Goal: Complete application form: Complete application form

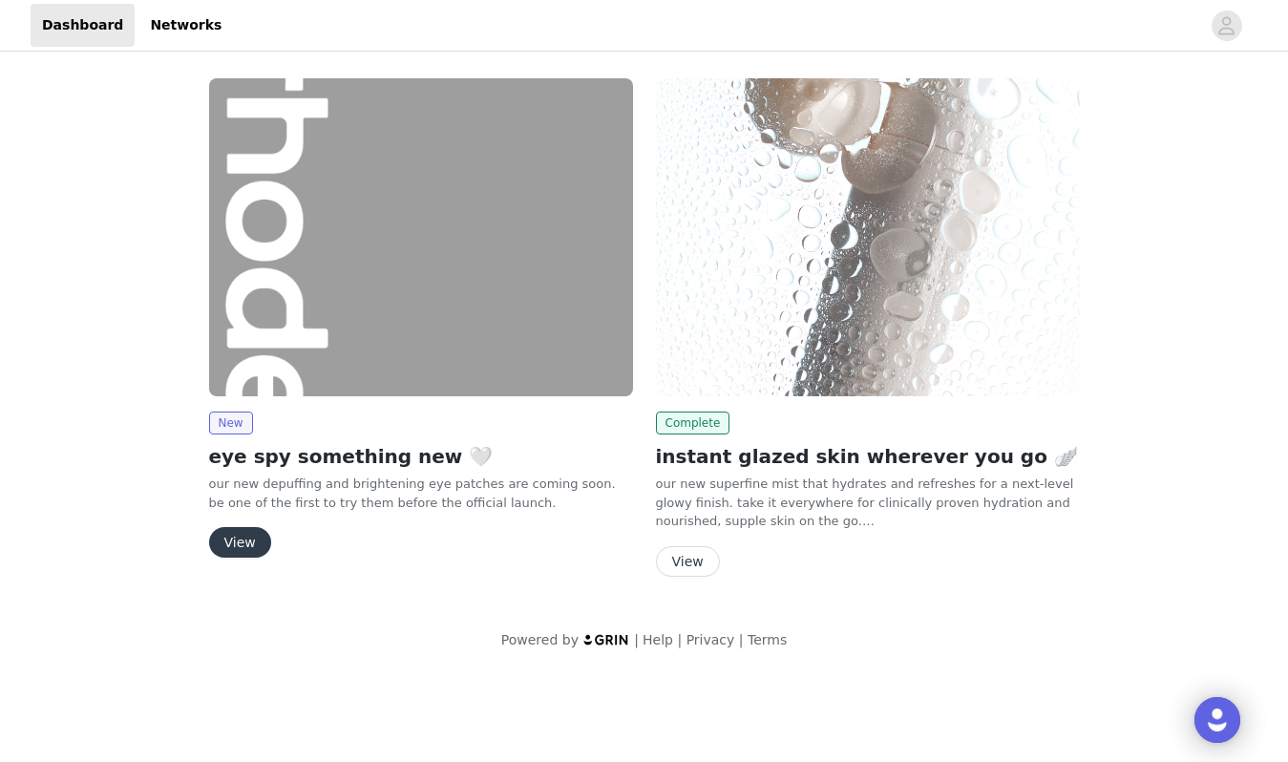
click at [263, 536] on button "View" at bounding box center [240, 542] width 62 height 31
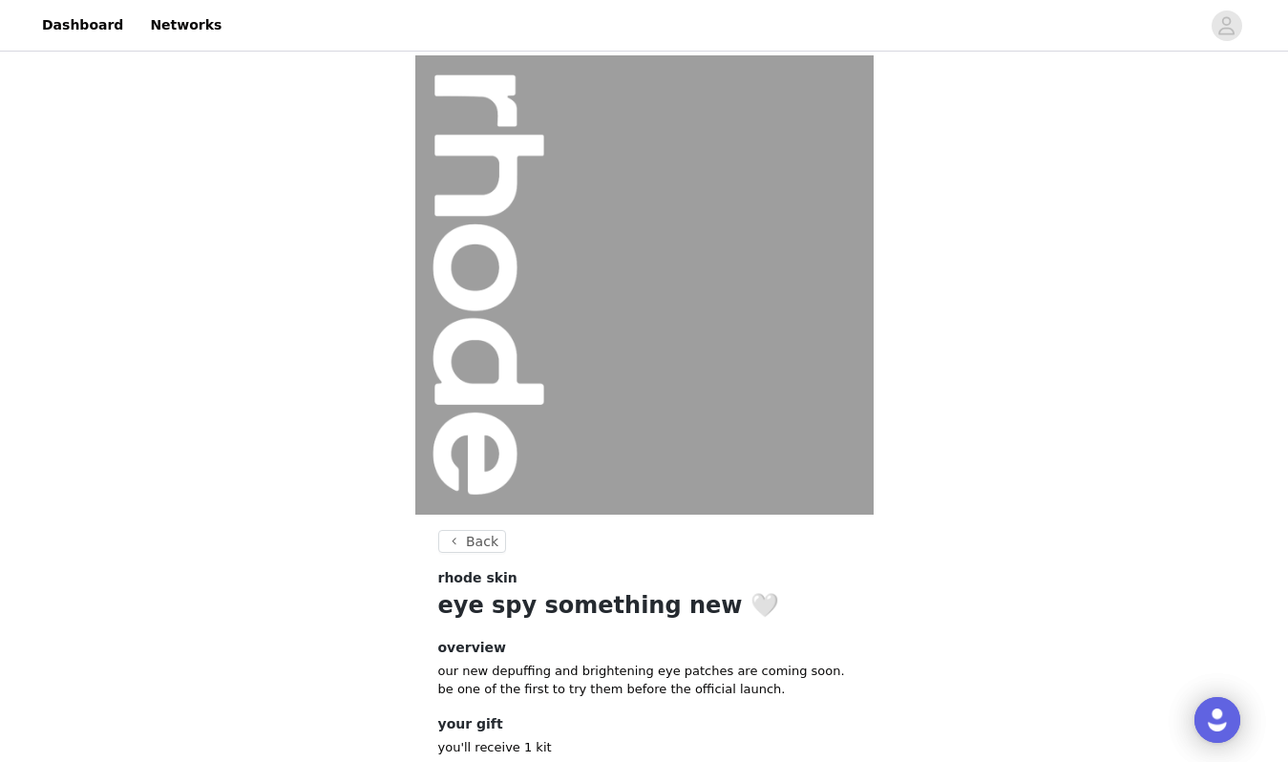
scroll to position [124, 0]
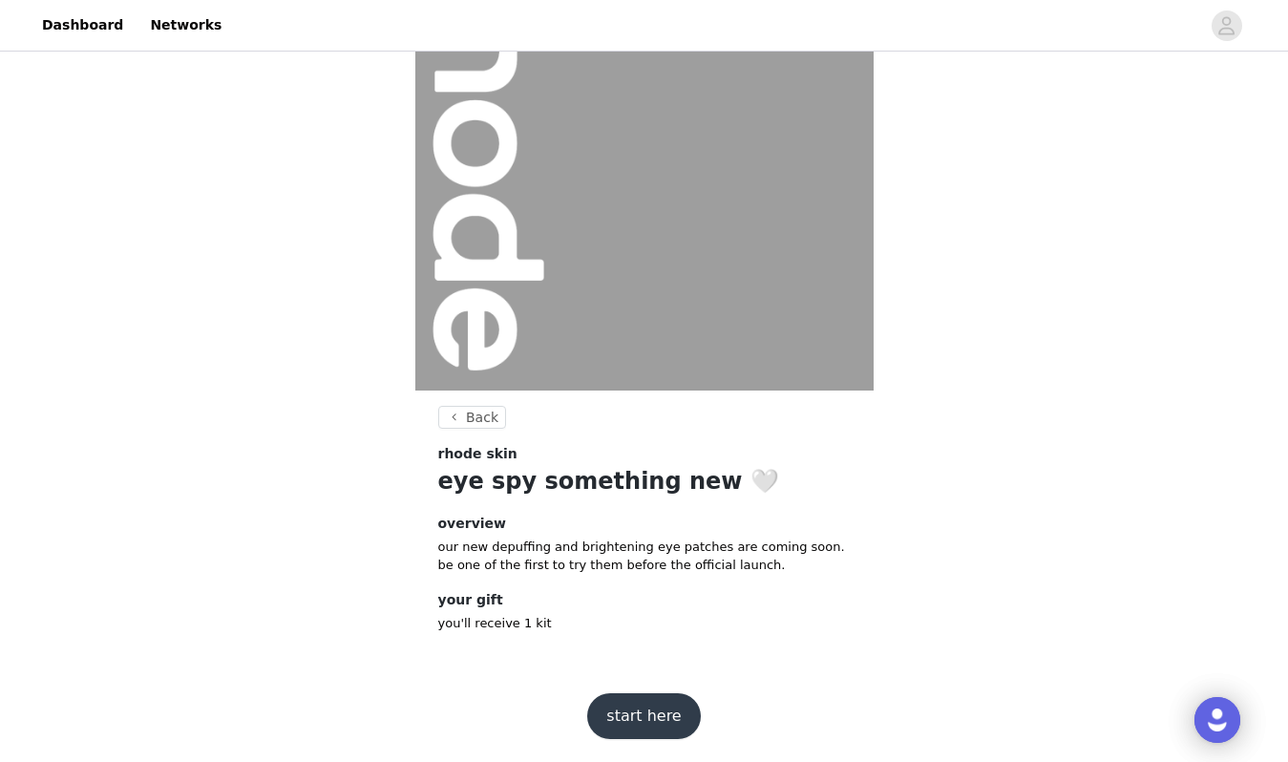
click at [670, 702] on button "start here" at bounding box center [643, 716] width 113 height 46
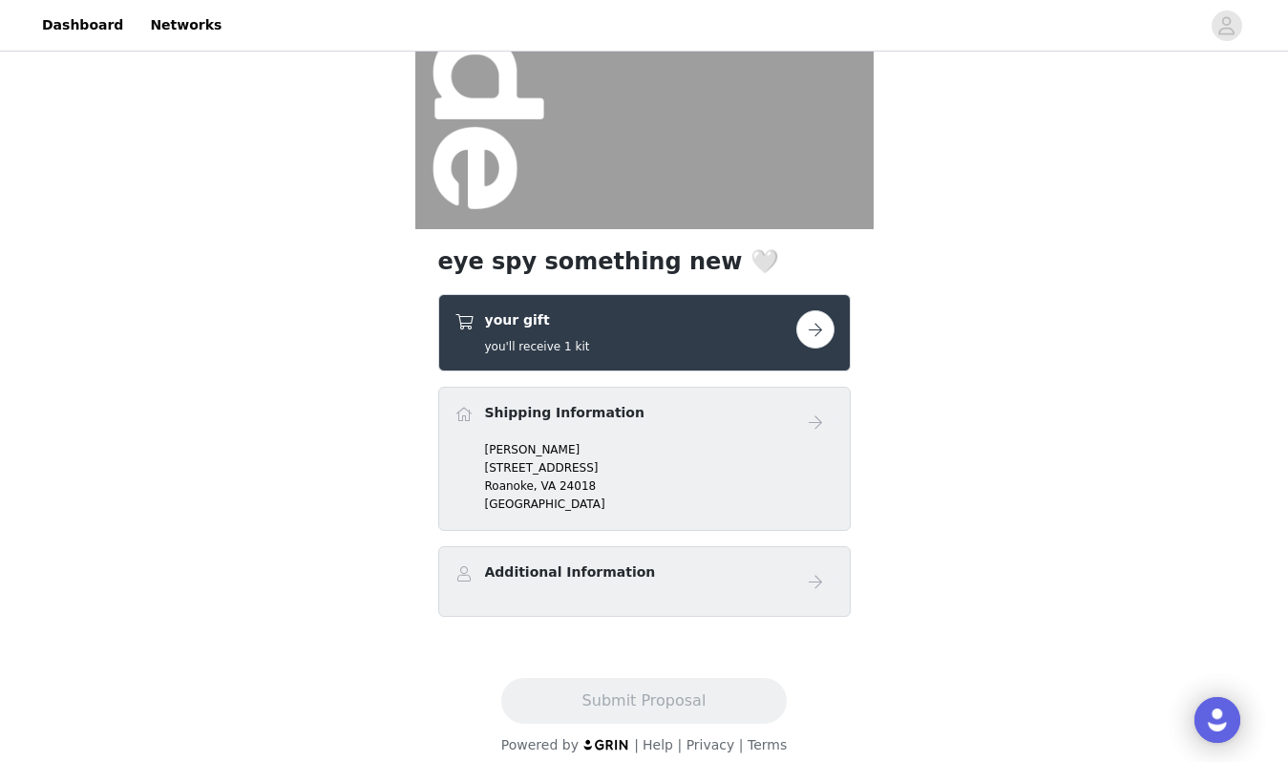
scroll to position [301, 0]
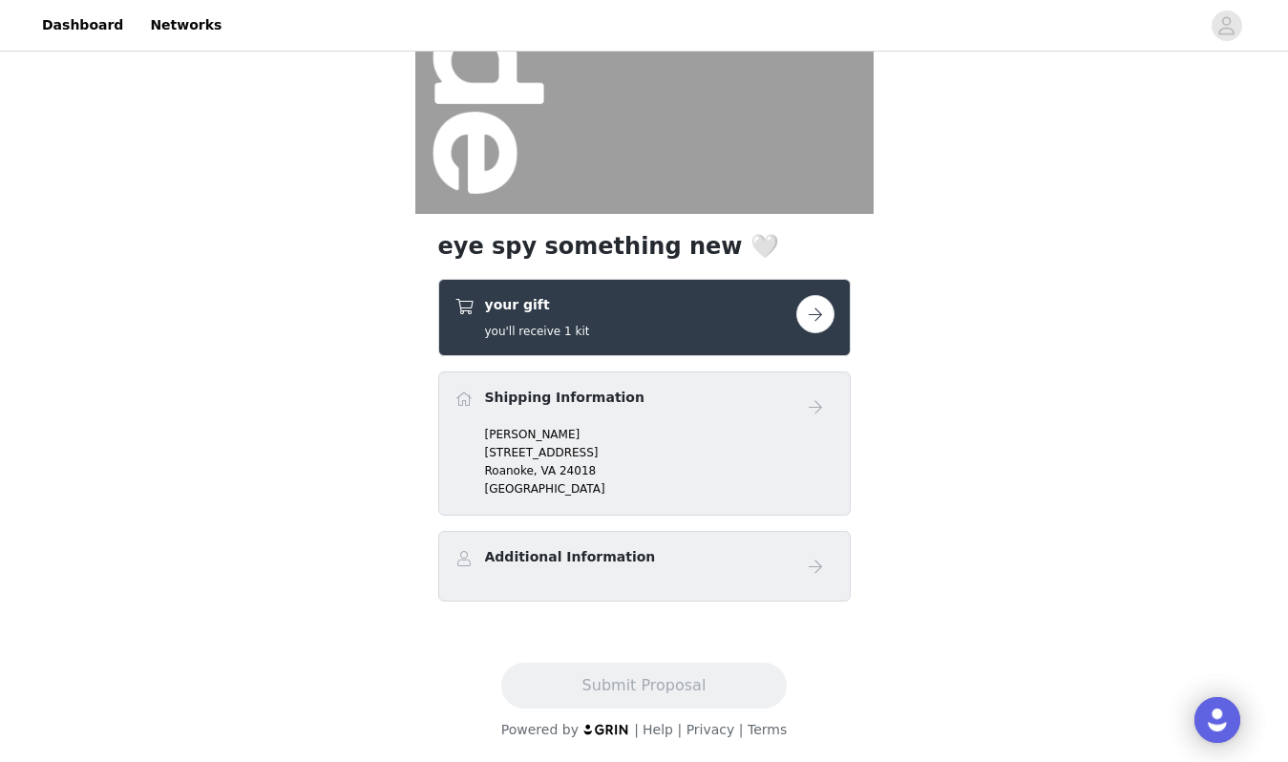
click at [781, 430] on p "[PERSON_NAME]" at bounding box center [659, 434] width 349 height 17
click at [841, 319] on div "your gift you'll receive 1 kit" at bounding box center [644, 317] width 412 height 77
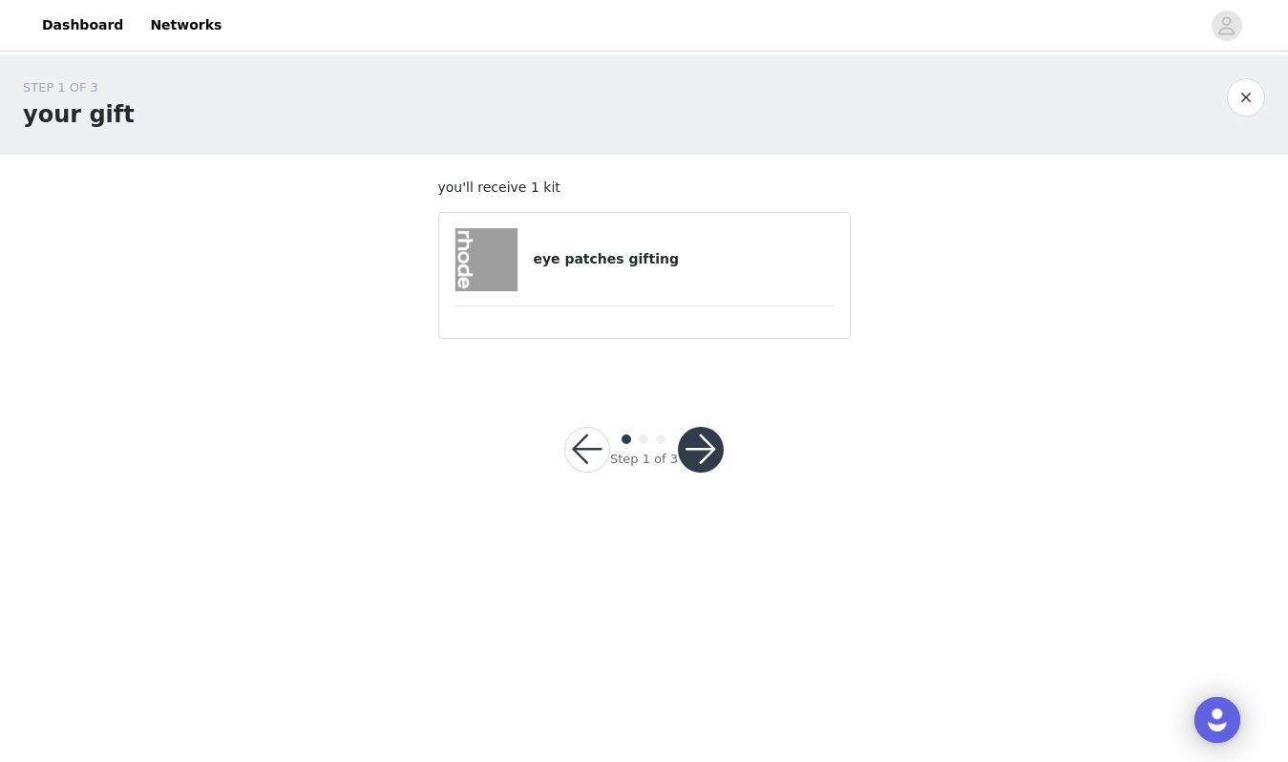
click at [509, 241] on img at bounding box center [486, 259] width 63 height 63
click at [697, 449] on button "button" at bounding box center [701, 450] width 46 height 46
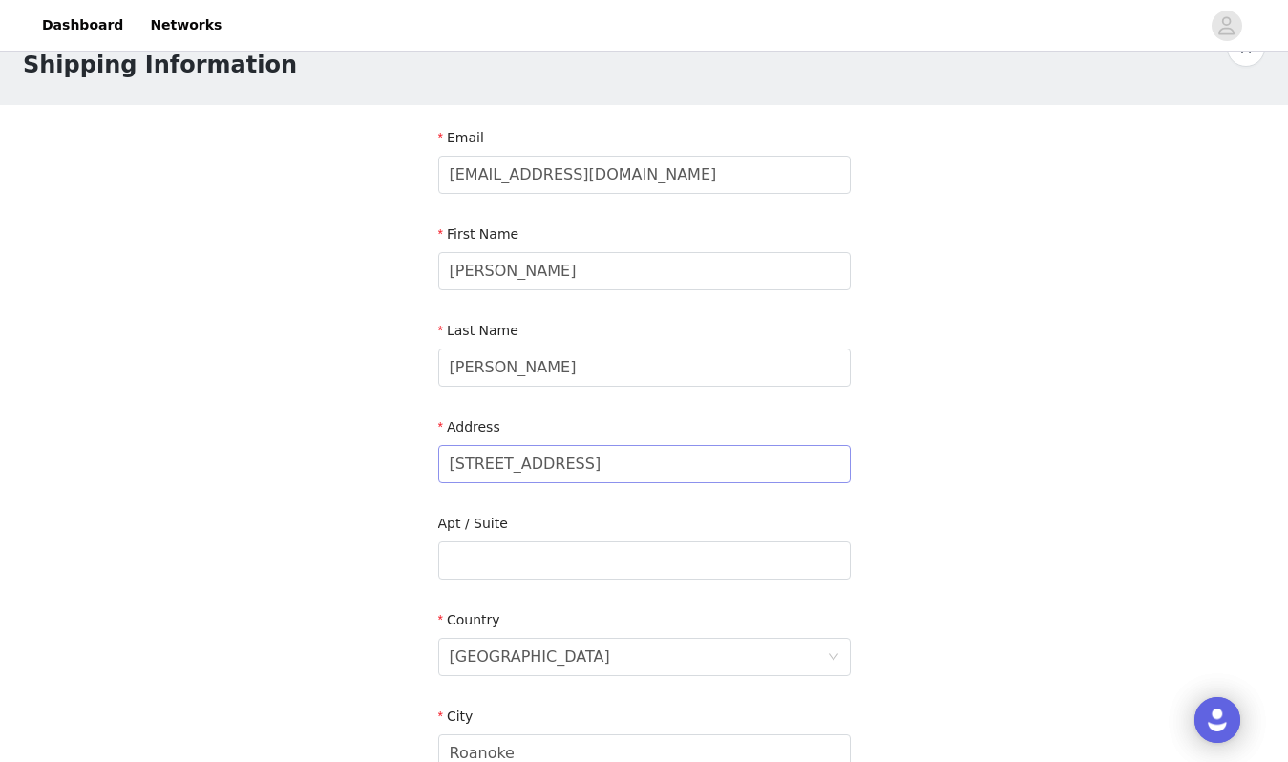
scroll to position [54, 0]
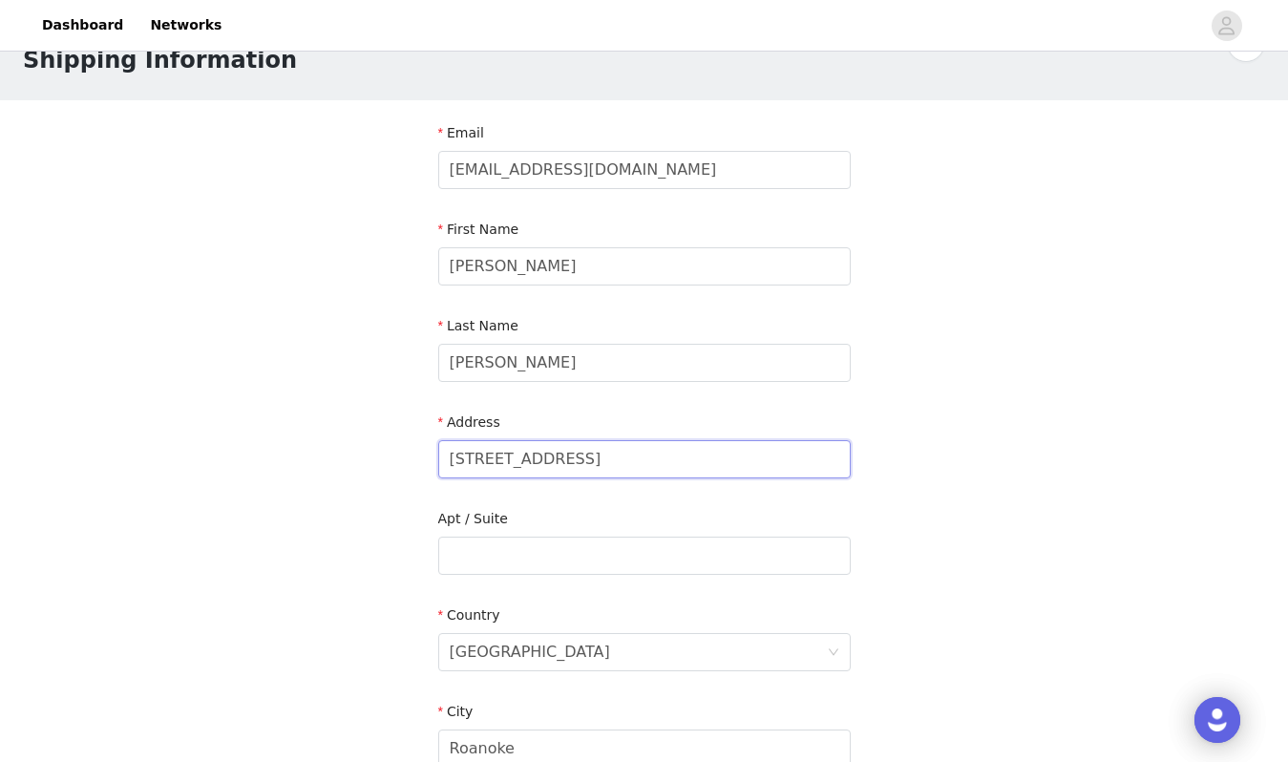
drag, startPoint x: 692, startPoint y: 453, endPoint x: 253, endPoint y: 446, distance: 439.2
click at [253, 446] on div "STEP 2 OF 3 Shipping Information Email [EMAIL_ADDRESS][DOMAIN_NAME] First Name …" at bounding box center [644, 555] width 1288 height 1109
type input "[STREET_ADDRESS]"
type input "APT 3E"
click at [495, 462] on input "[STREET_ADDRESS]" at bounding box center [644, 459] width 412 height 38
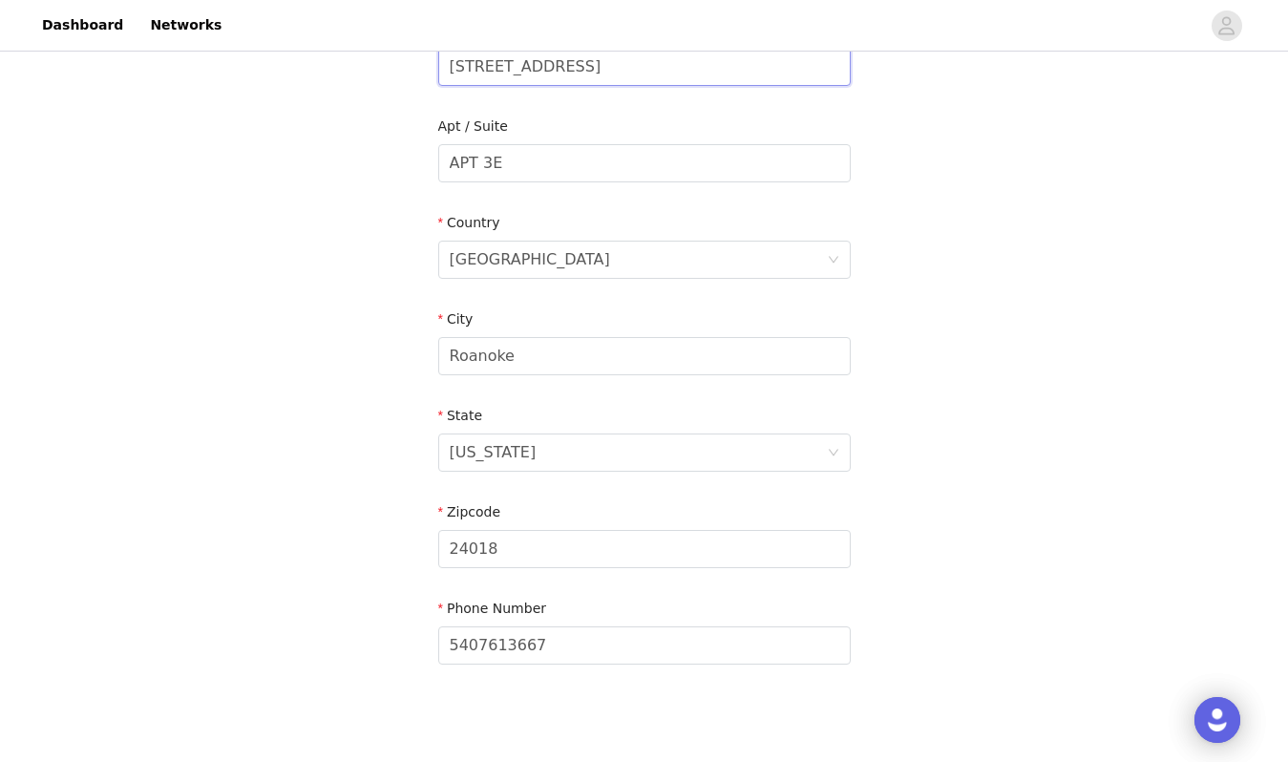
scroll to position [459, 0]
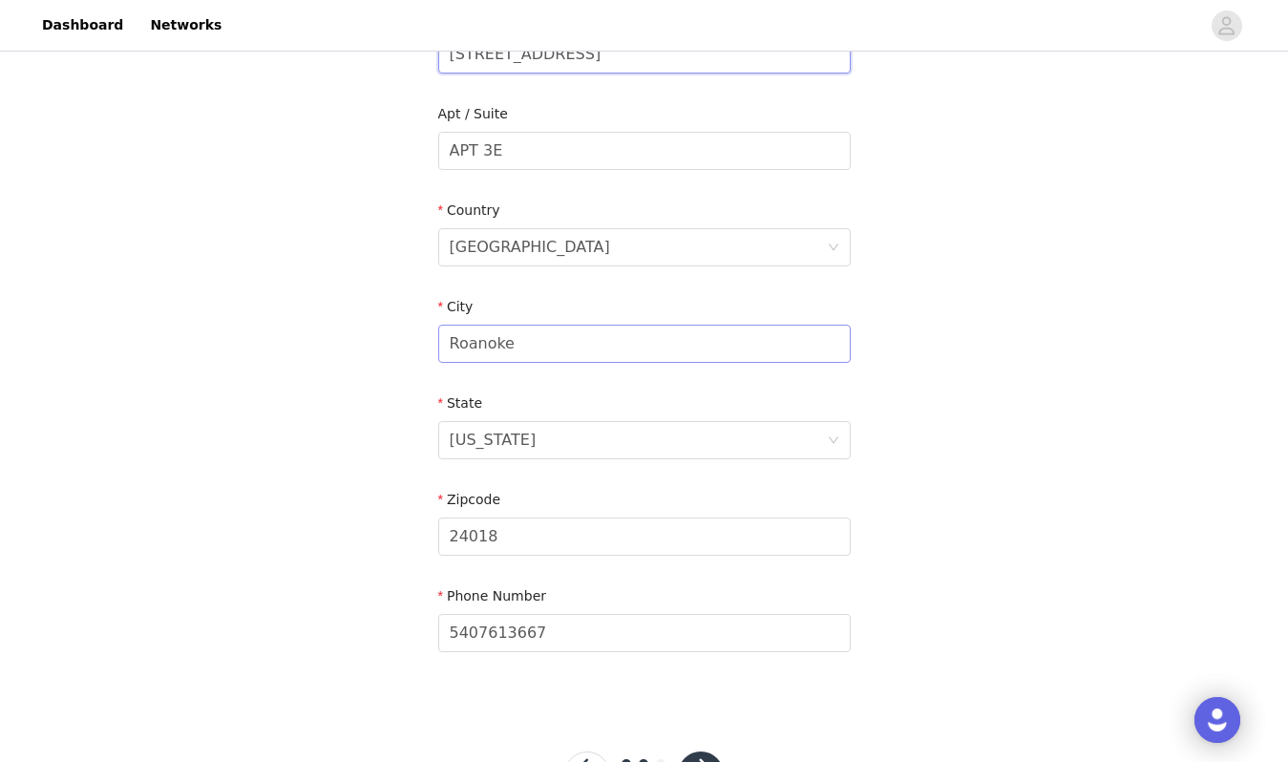
type input "[STREET_ADDRESS]"
click at [569, 355] on input "Roanoke" at bounding box center [644, 344] width 412 height 38
type input "[US_STATE]"
click at [643, 450] on div "[US_STATE]" at bounding box center [638, 440] width 377 height 36
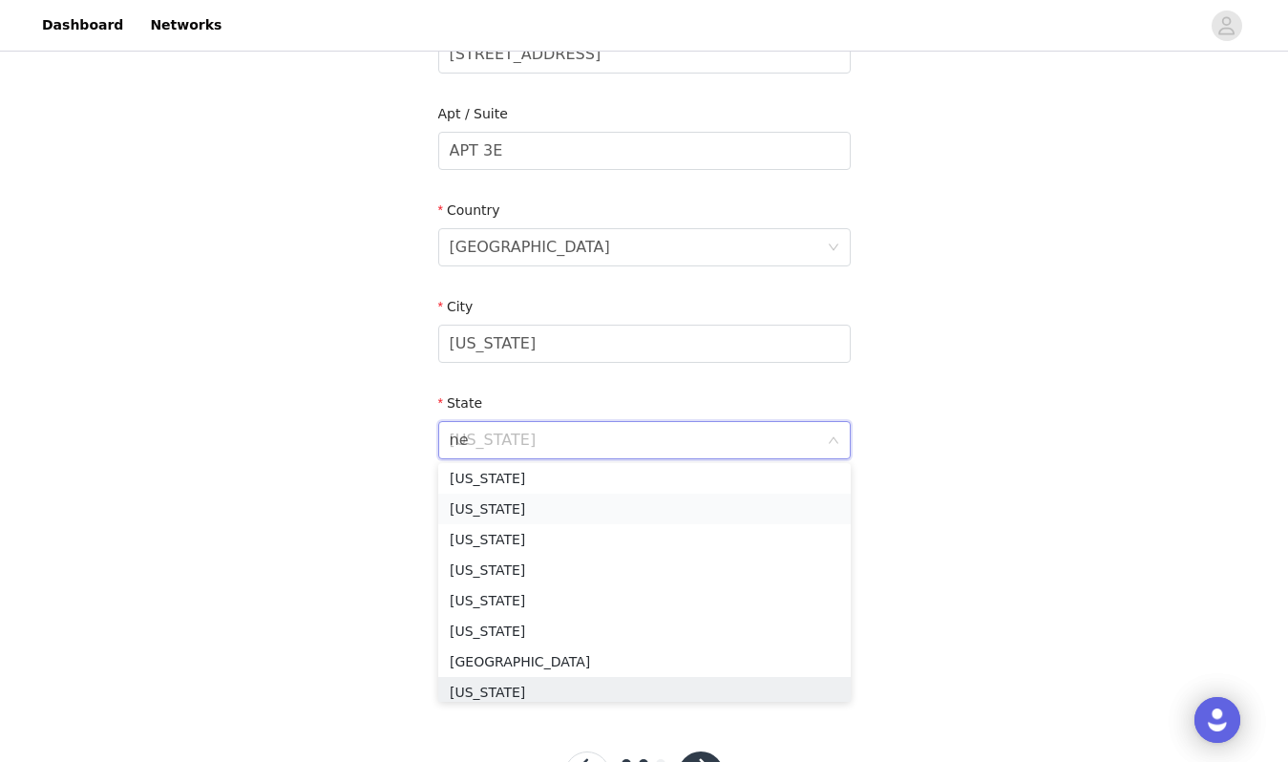
scroll to position [4, 0]
type input "new"
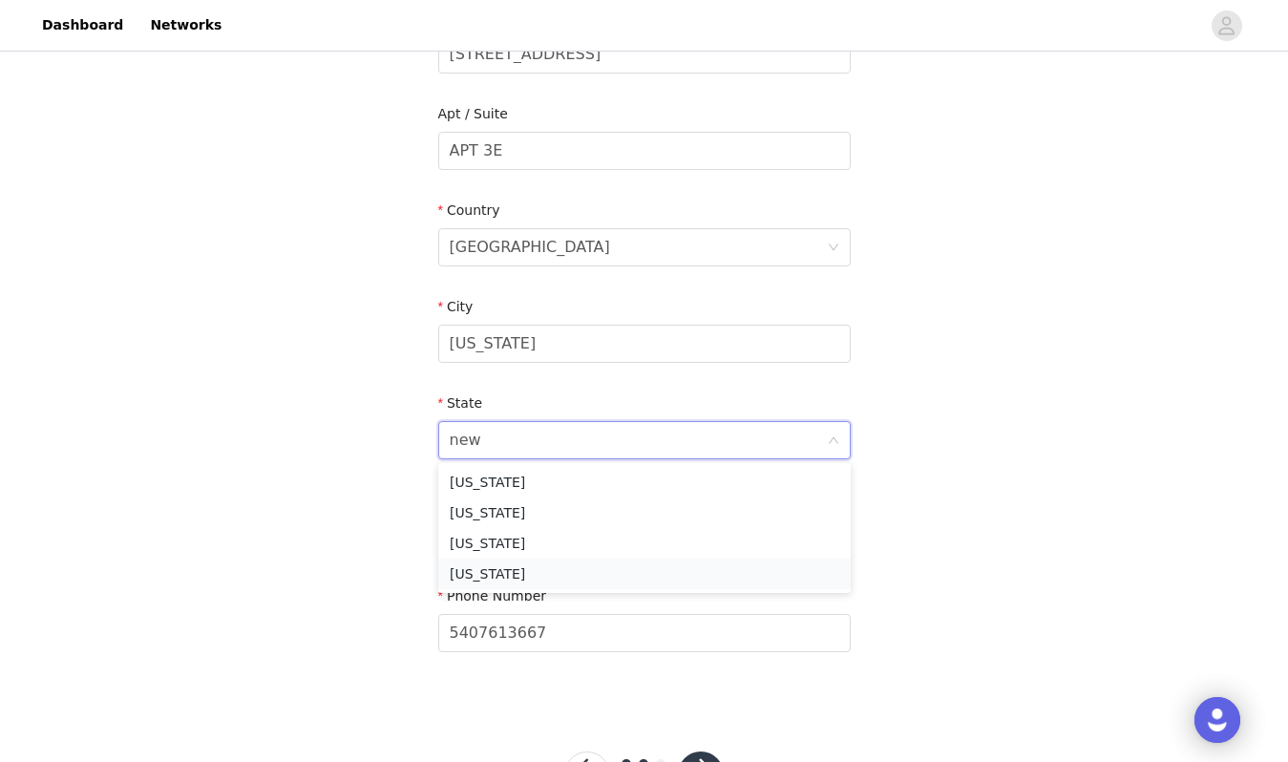
click at [580, 580] on li "[US_STATE]" at bounding box center [644, 574] width 412 height 31
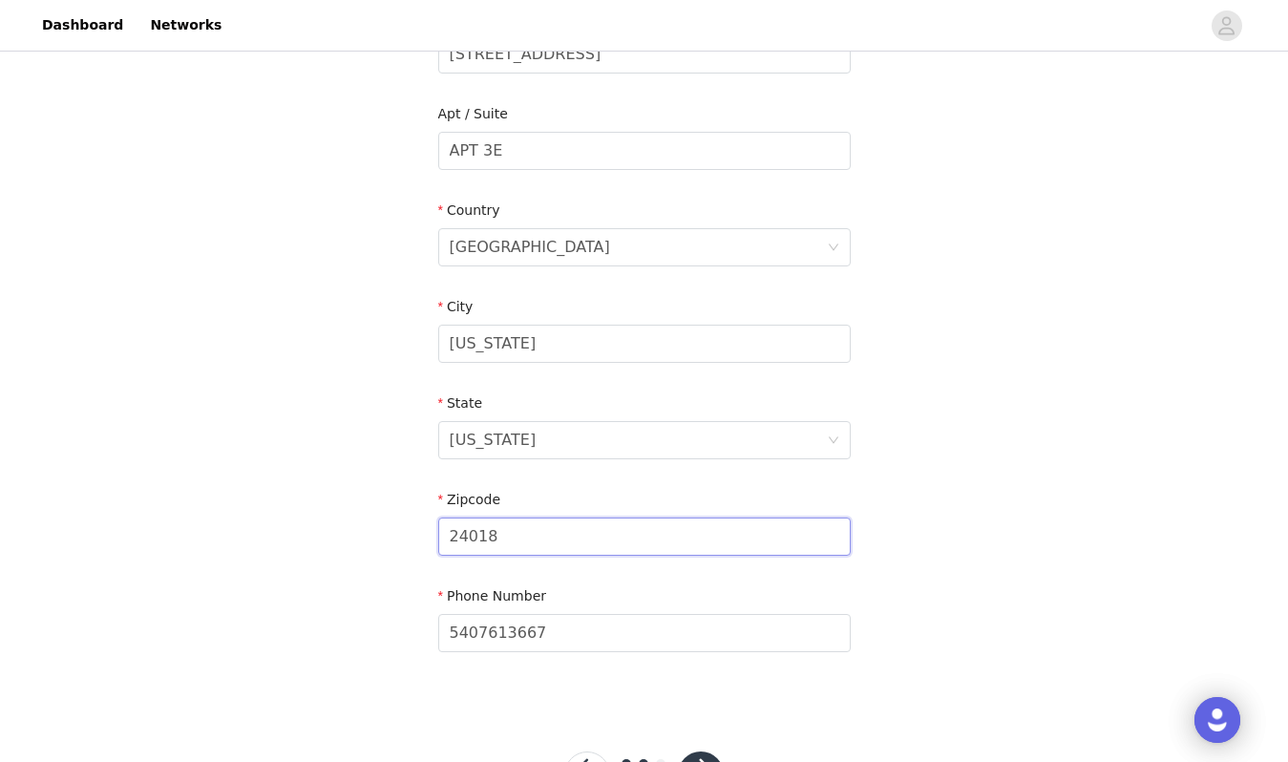
drag, startPoint x: 580, startPoint y: 541, endPoint x: 164, endPoint y: 541, distance: 415.3
click at [160, 542] on div "STEP 2 OF 3 Shipping Information Email [EMAIL_ADDRESS][DOMAIN_NAME] First Name …" at bounding box center [644, 150] width 1288 height 1109
type input "10028"
click at [215, 554] on div "STEP 2 OF 3 Shipping Information Email [EMAIL_ADDRESS][DOMAIN_NAME] First Name …" at bounding box center [644, 150] width 1288 height 1109
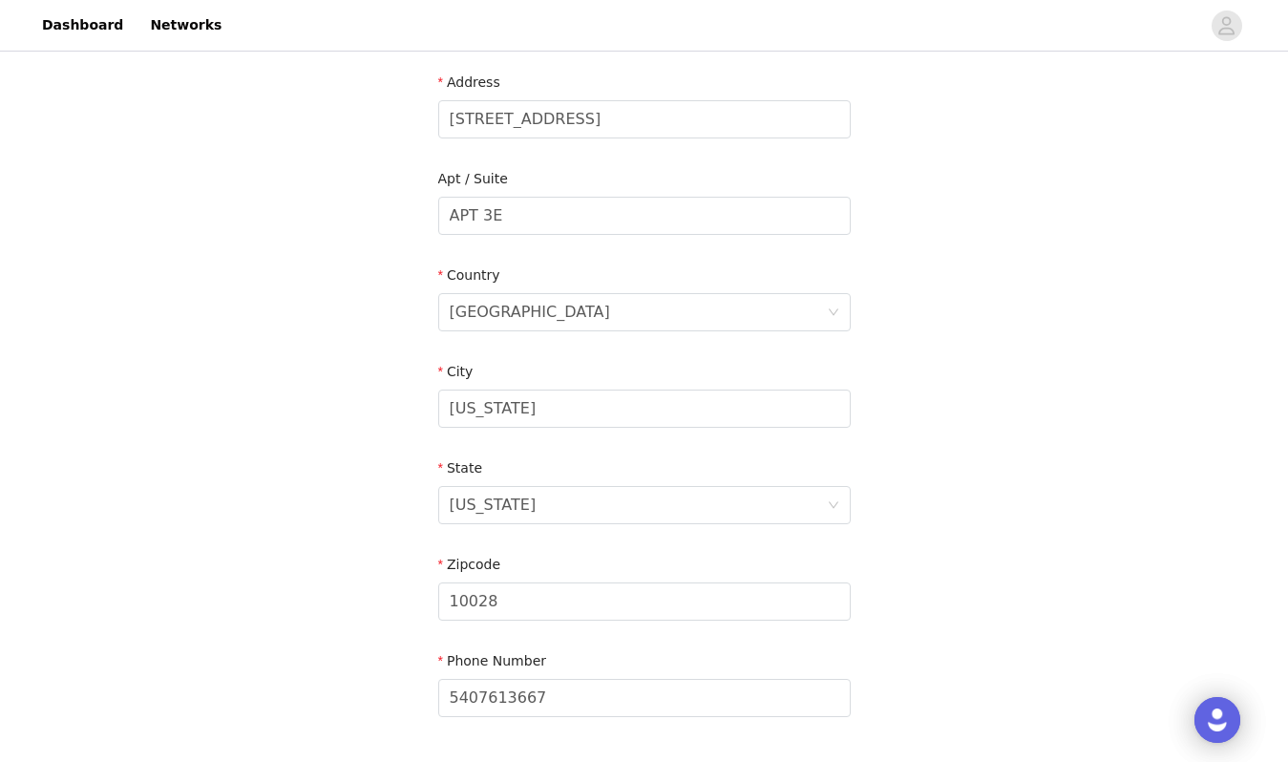
scroll to position [539, 0]
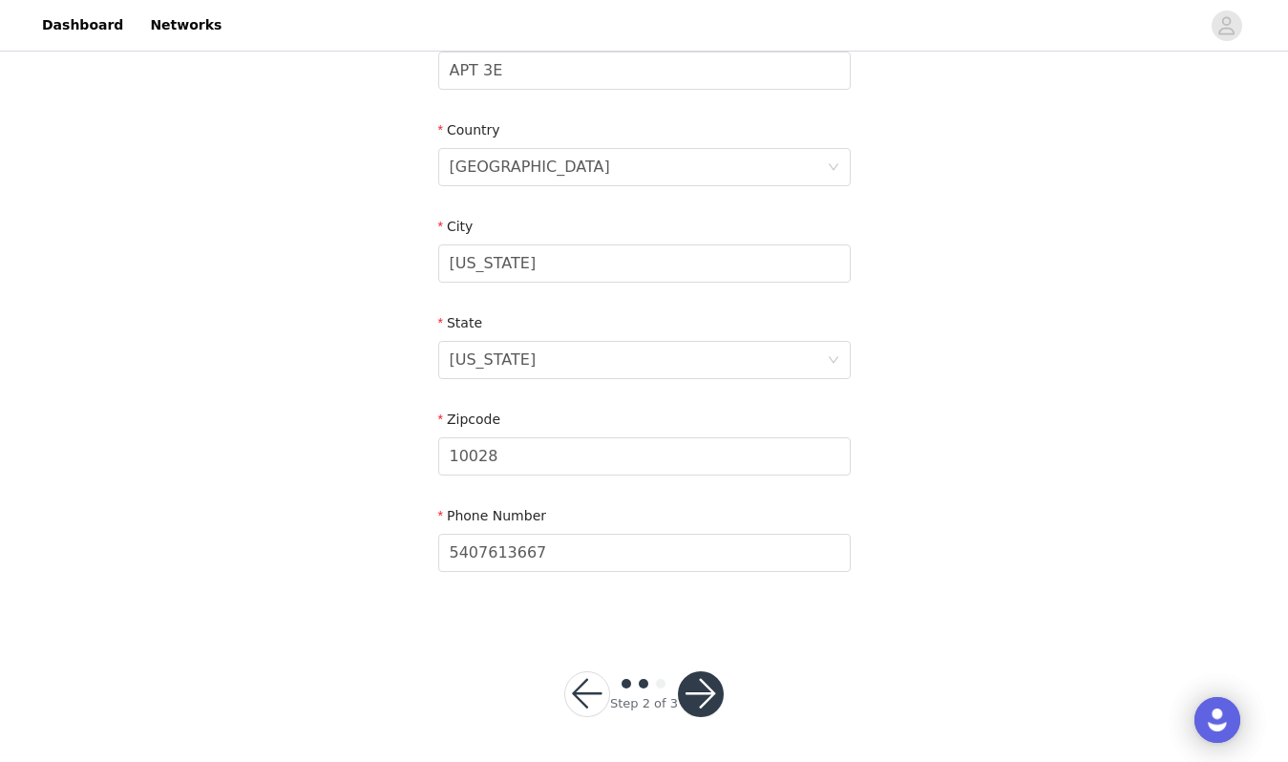
click at [726, 699] on div "Step 2 of 3" at bounding box center [643, 694] width 205 height 92
click at [706, 698] on button "button" at bounding box center [701, 694] width 46 height 46
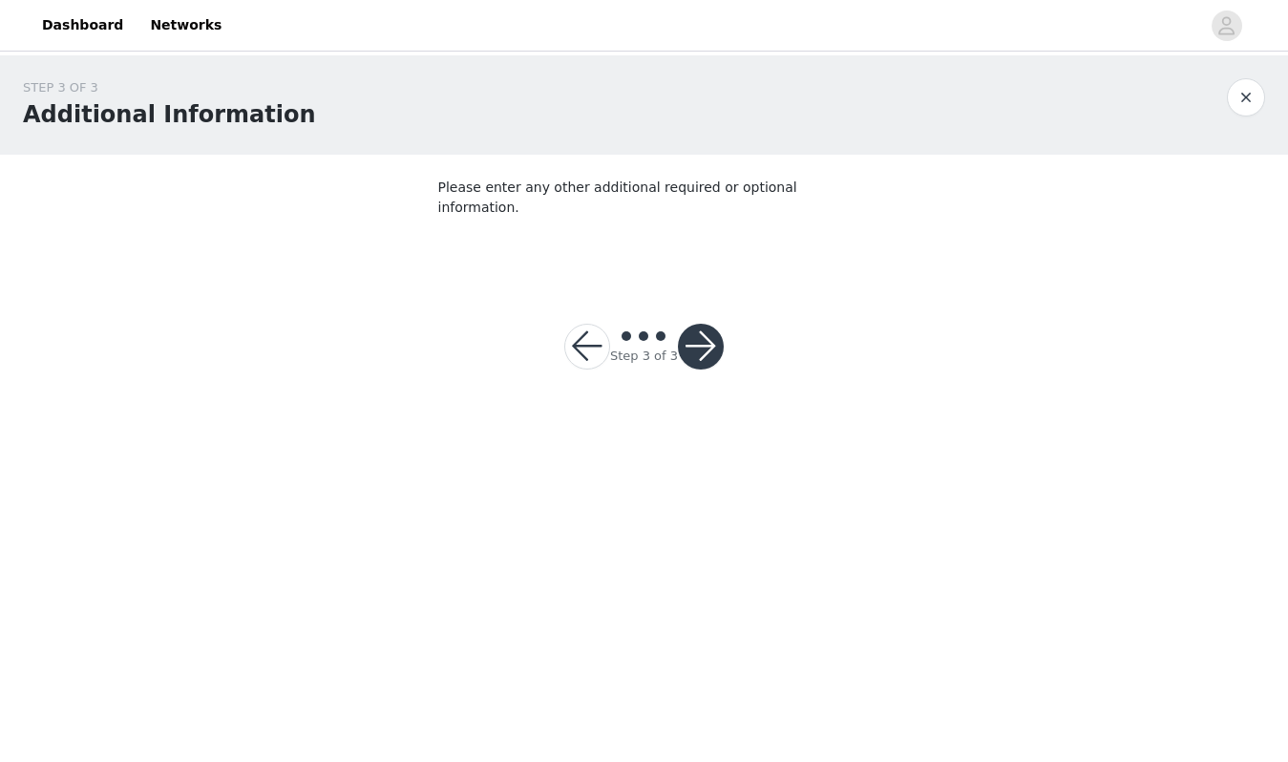
click at [713, 333] on button "button" at bounding box center [701, 347] width 46 height 46
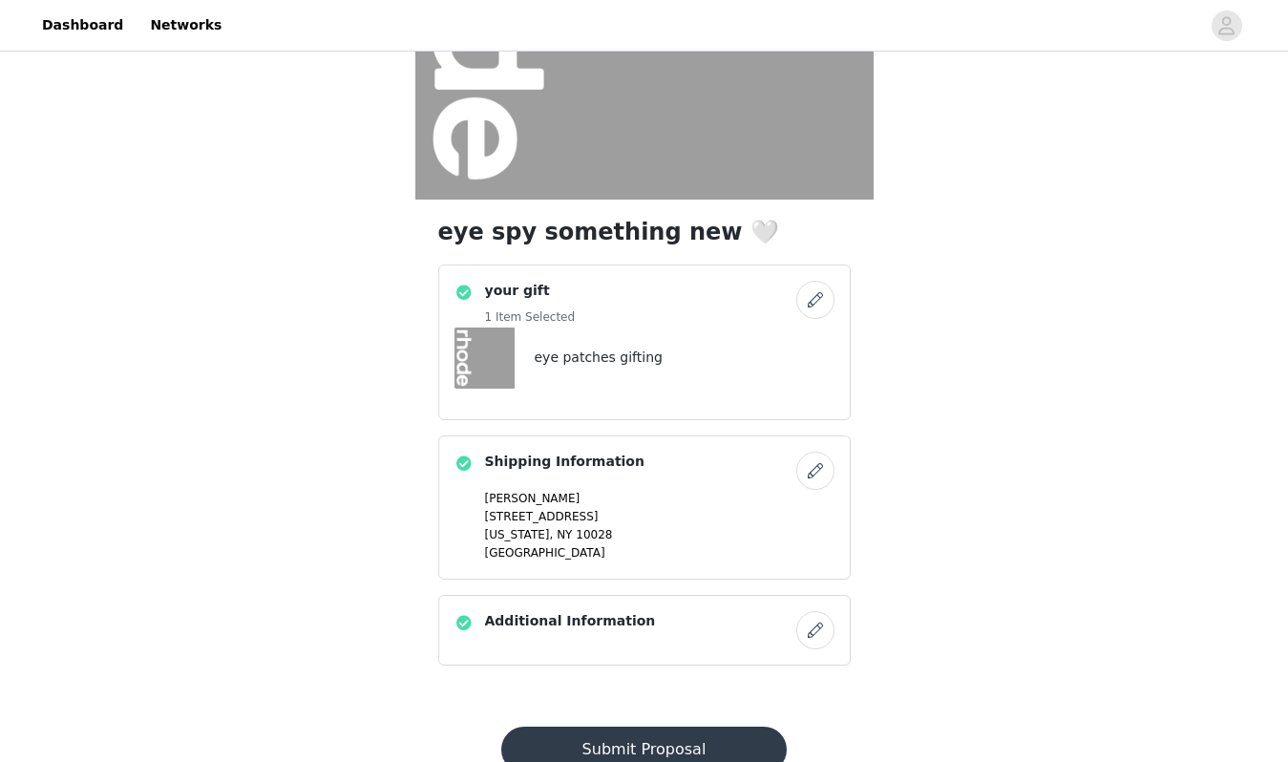
scroll to position [379, 0]
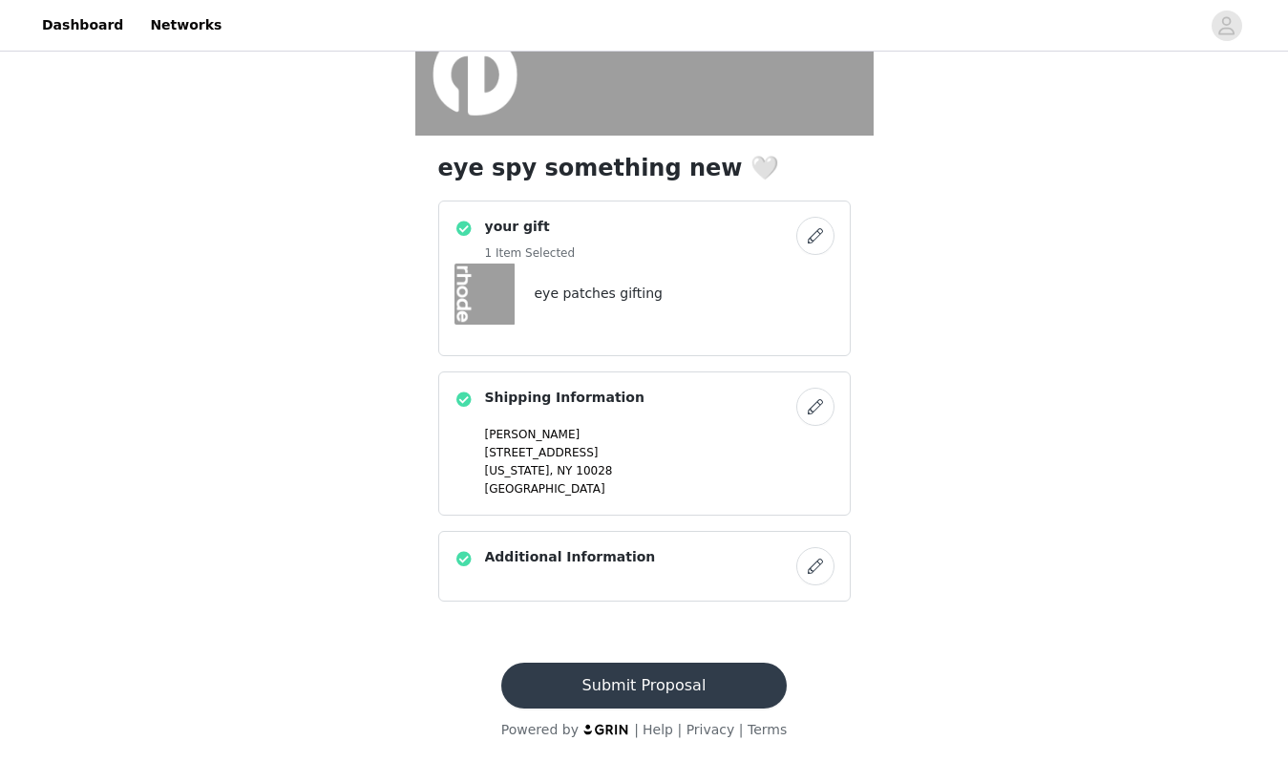
click at [657, 685] on button "Submit Proposal" at bounding box center [643, 686] width 285 height 46
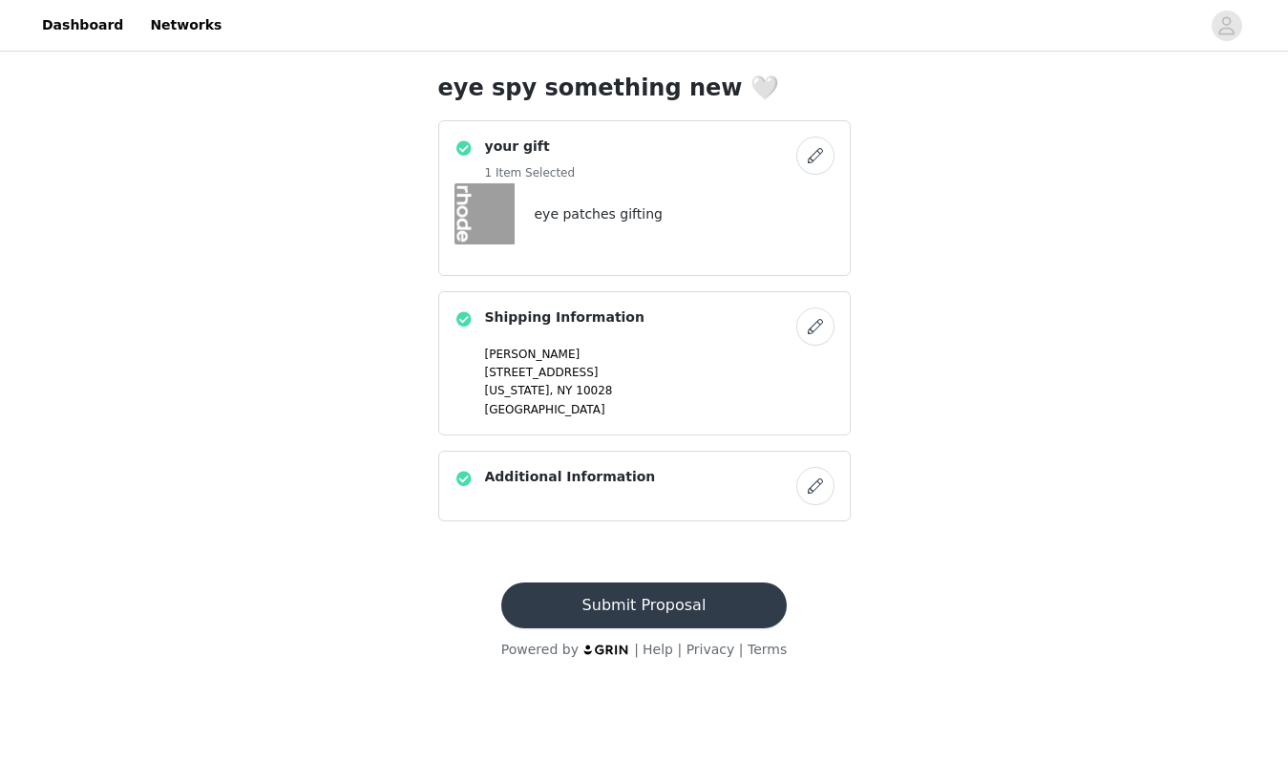
scroll to position [0, 0]
